Goal: Information Seeking & Learning: Find specific page/section

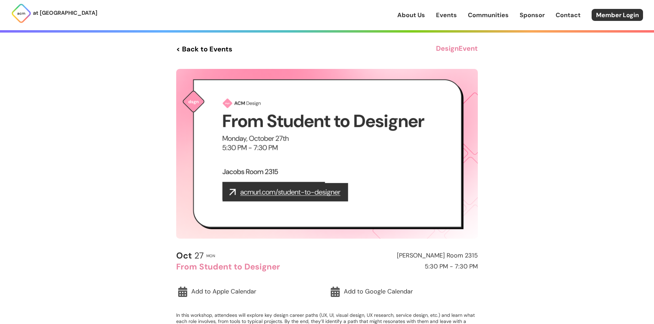
click at [449, 15] on link "Events" at bounding box center [446, 15] width 21 height 9
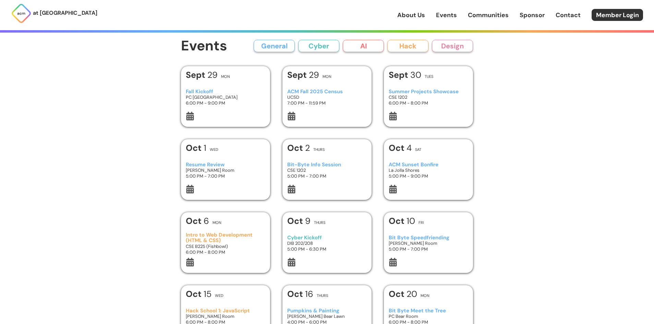
click at [240, 84] on div "Fall Kickoff PC West Ballroom 6:00 PM - 9:00 PM" at bounding box center [226, 97] width 80 height 29
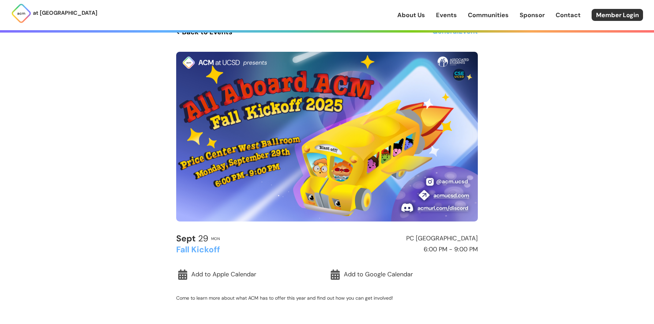
scroll to position [69, 0]
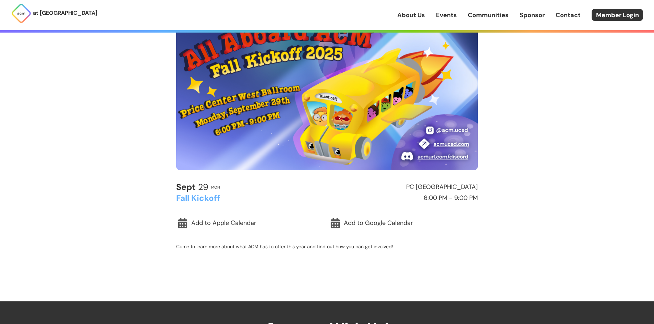
click at [437, 185] on h2 "PC [GEOGRAPHIC_DATA]" at bounding box center [404, 187] width 148 height 7
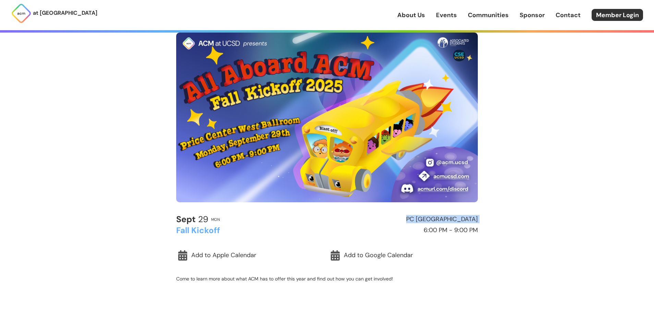
scroll to position [34, 0]
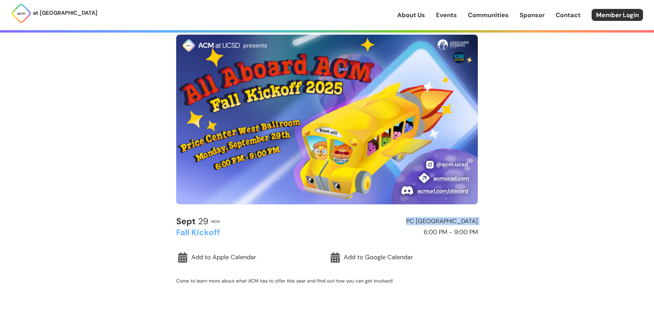
copy h2 "PC [GEOGRAPHIC_DATA]"
